Goal: Transaction & Acquisition: Obtain resource

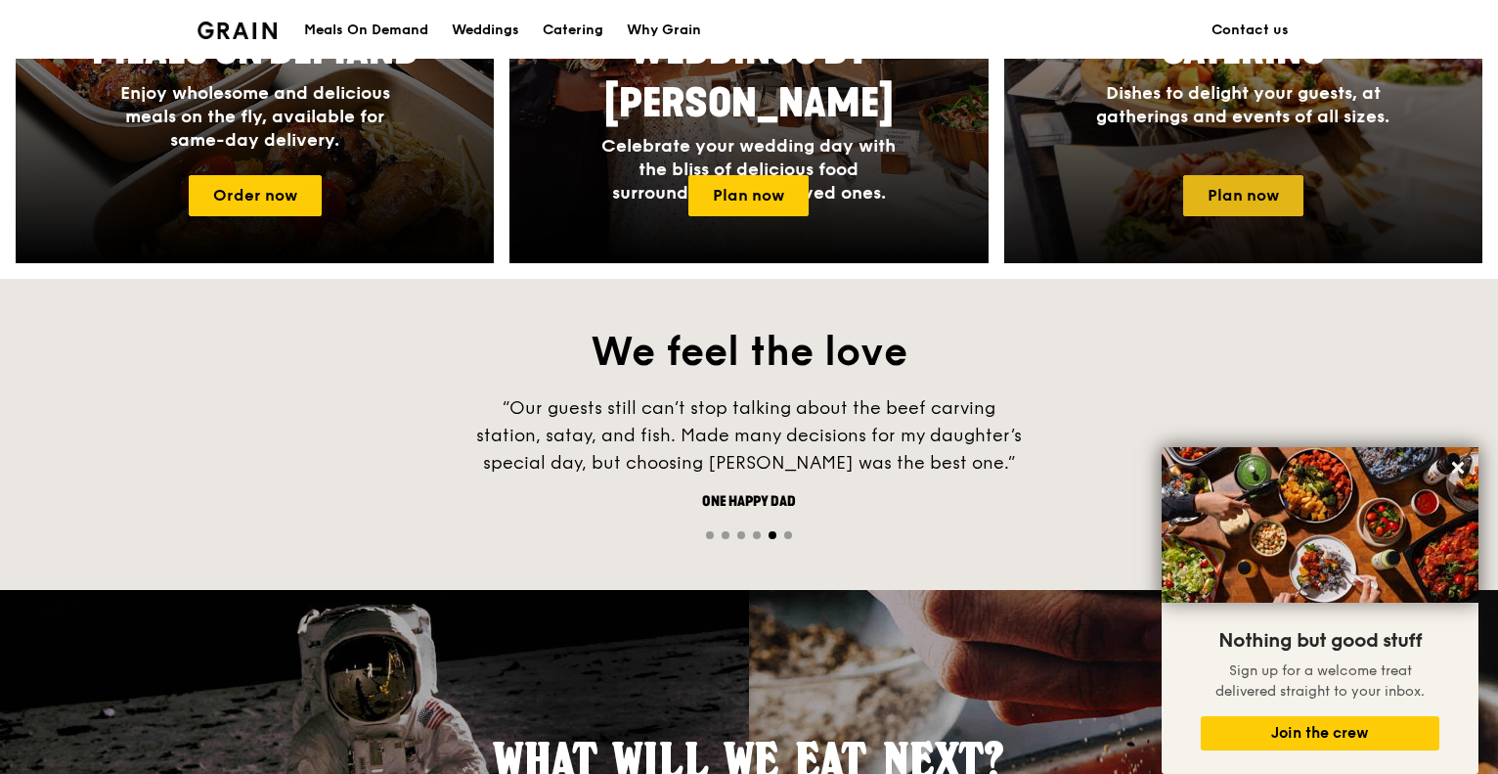
scroll to position [1076, 0]
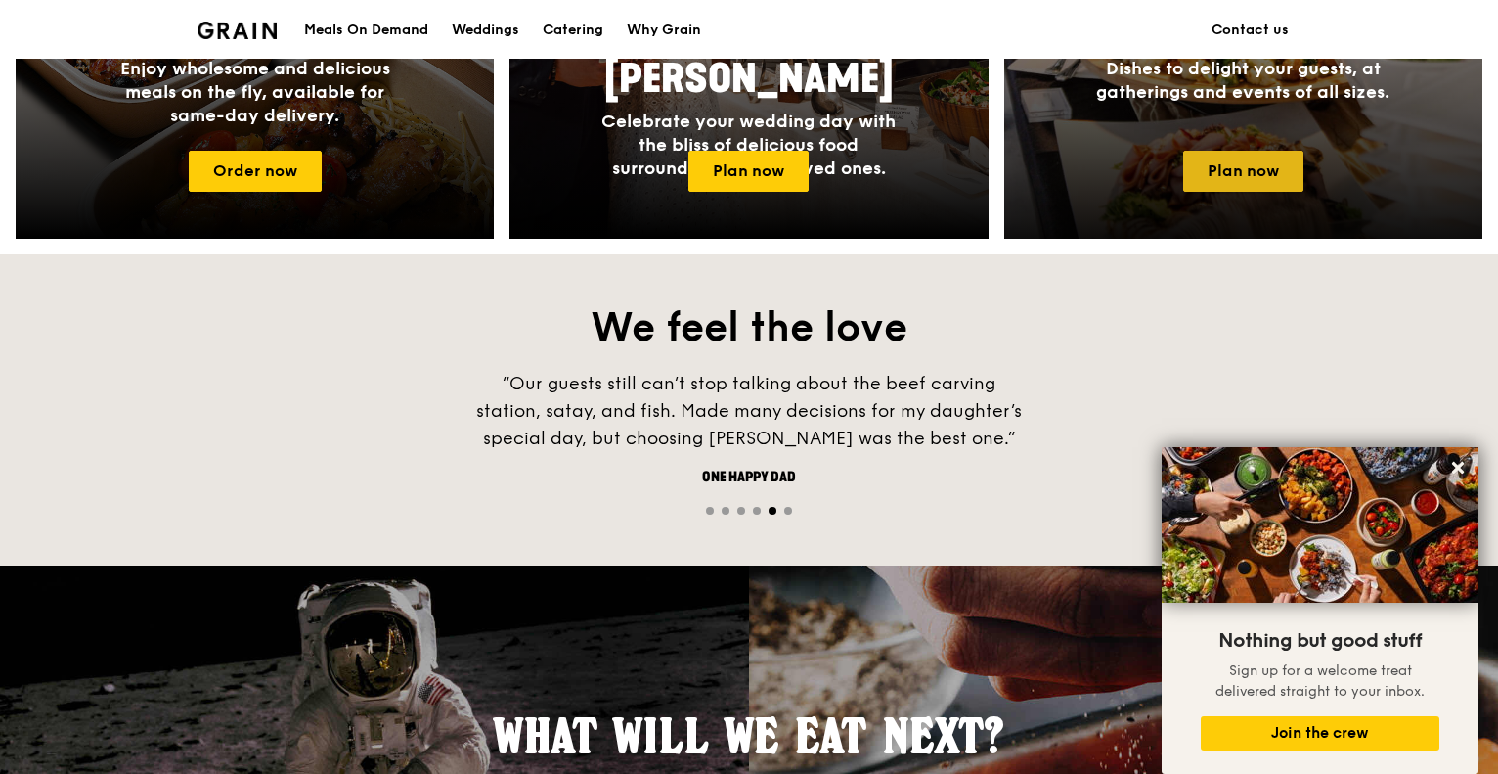
click at [1275, 167] on link "Plan now" at bounding box center [1244, 171] width 120 height 41
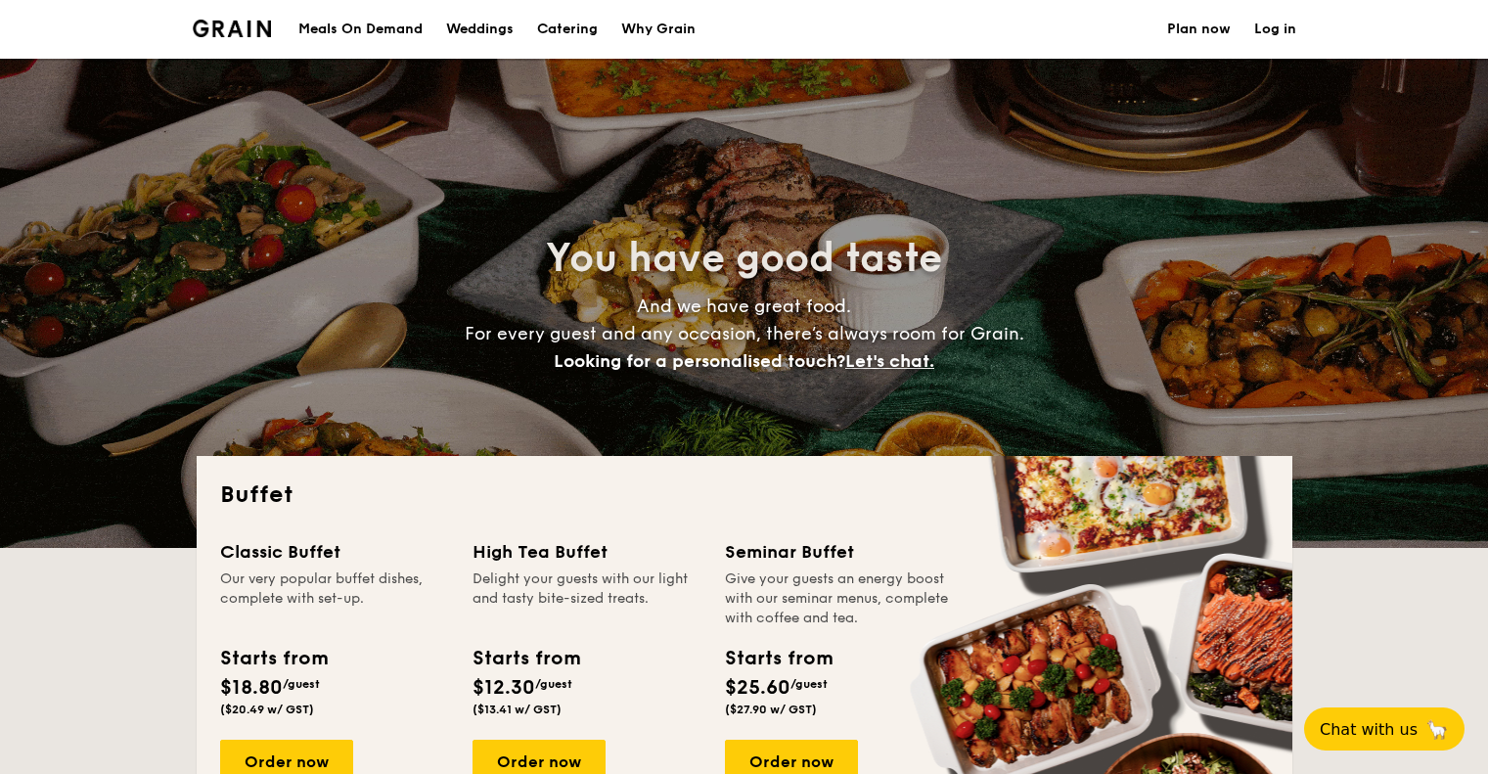
select select
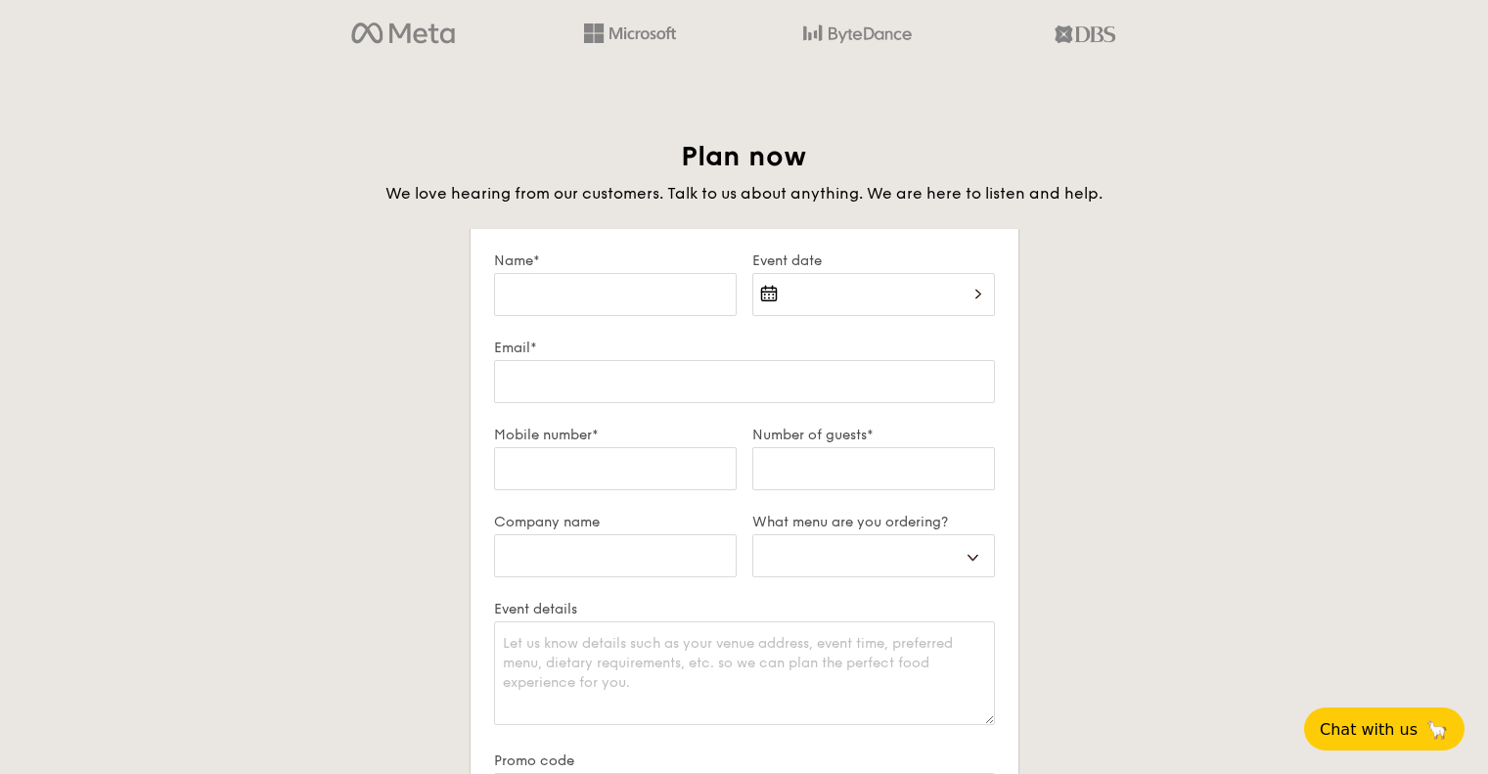
scroll to position [4134, 0]
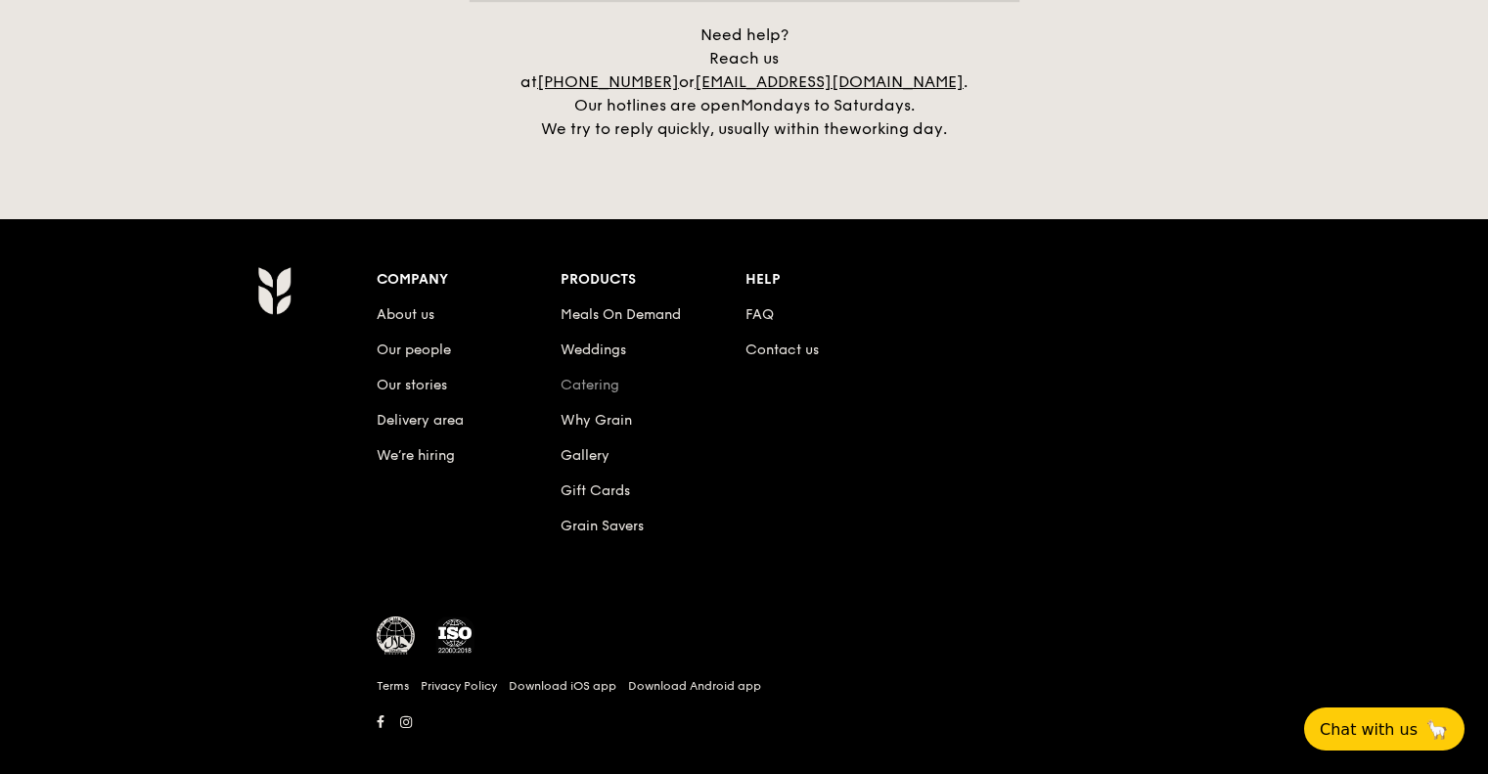
click at [592, 377] on link "Catering" at bounding box center [589, 385] width 59 height 17
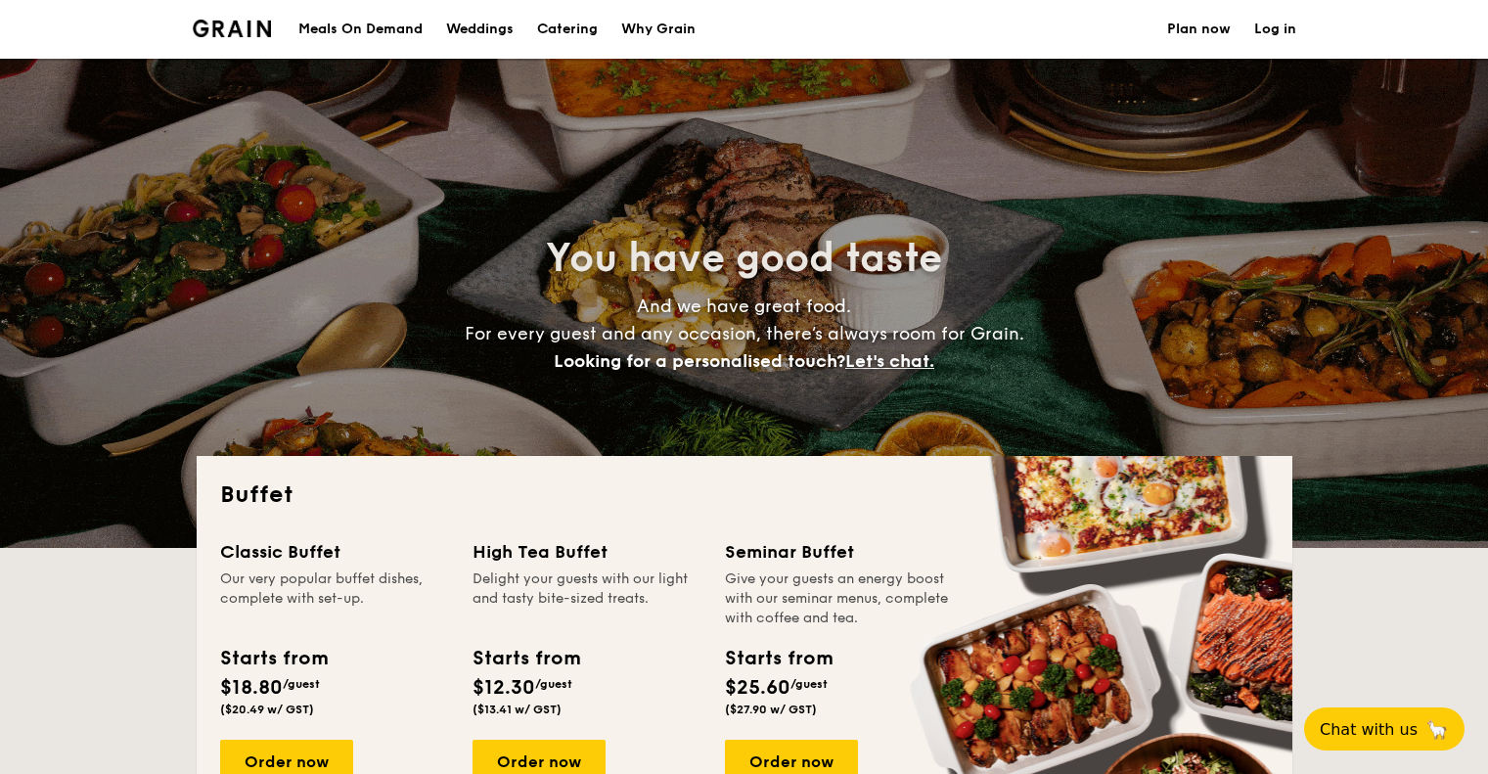
select select
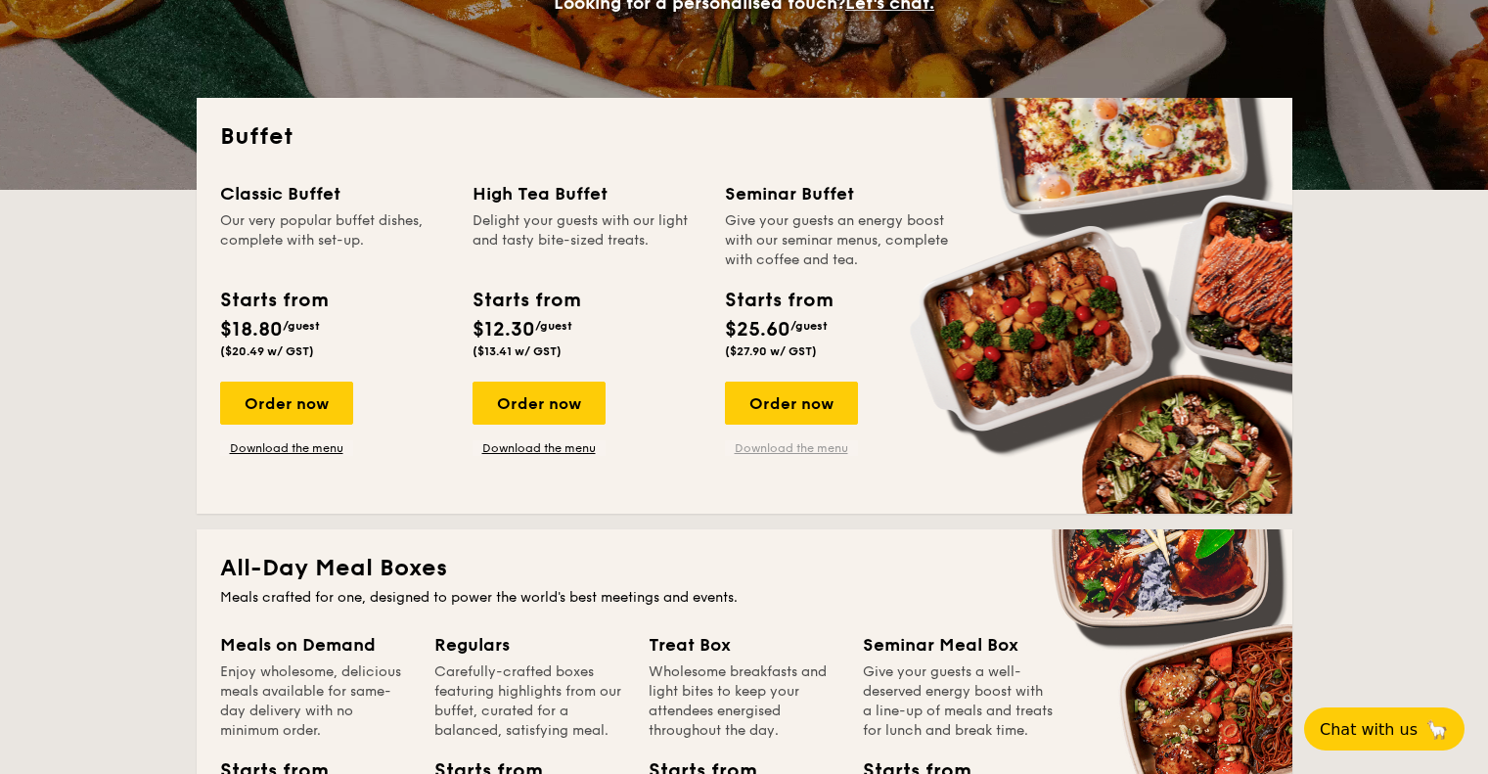
click at [801, 447] on link "Download the menu" at bounding box center [791, 448] width 133 height 16
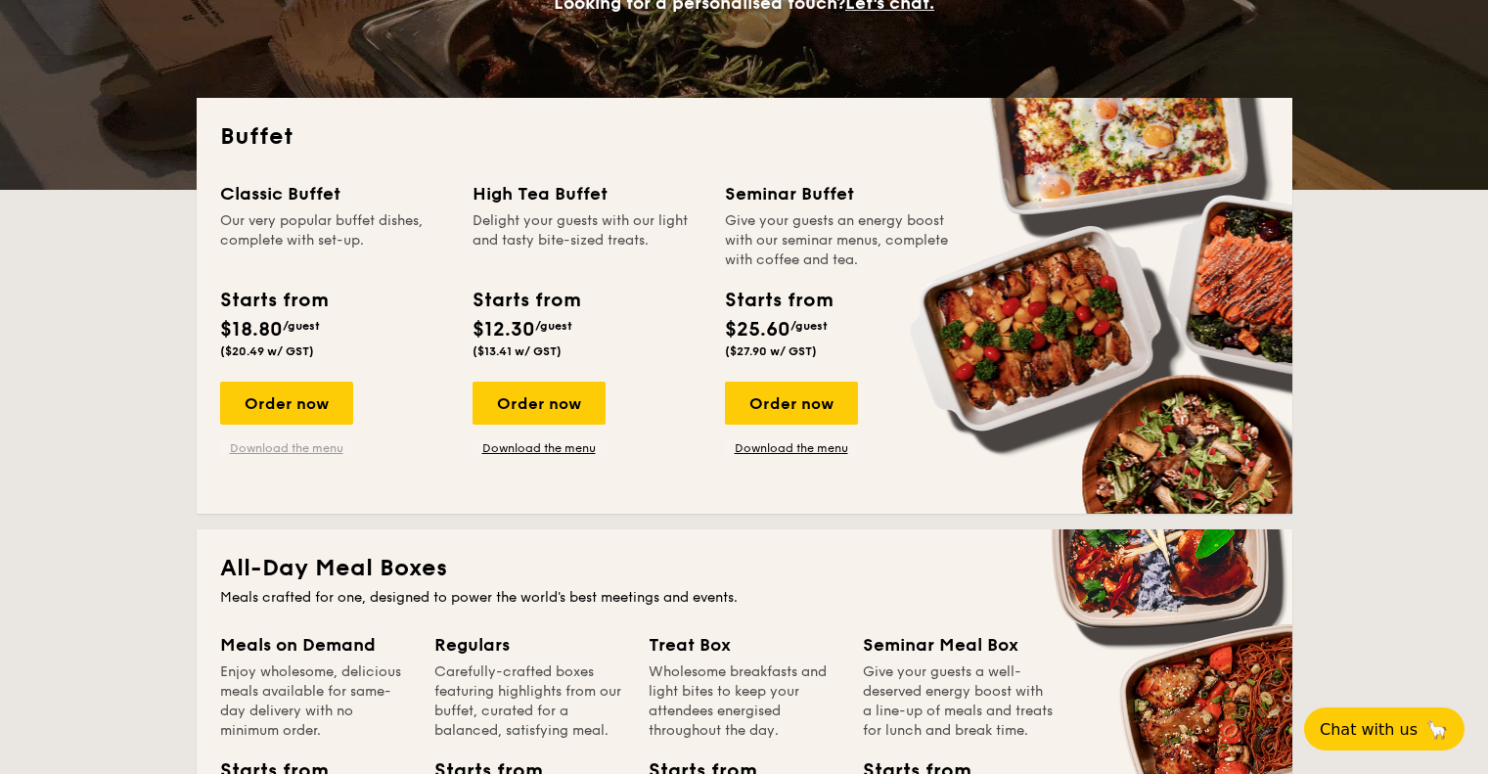
click at [290, 441] on link "Download the menu" at bounding box center [286, 448] width 133 height 16
